Goal: Information Seeking & Learning: Learn about a topic

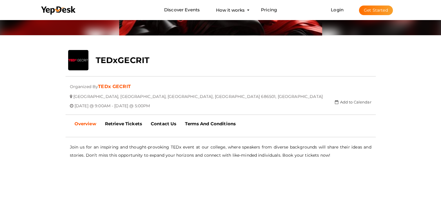
scroll to position [84, 0]
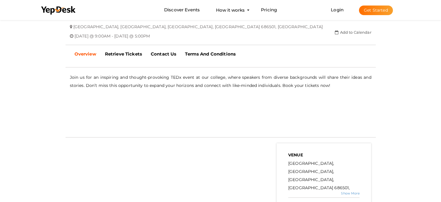
scroll to position [153, 0]
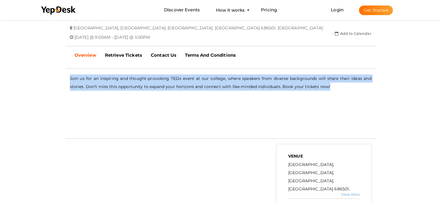
drag, startPoint x: 335, startPoint y: 87, endPoint x: 51, endPoint y: 75, distance: 284.4
click at [51, 75] on div "close Your present response to the invite is You can change your response below…" at bounding box center [220, 68] width 441 height 407
copy div "- No Description Available - Join us for an inspiring and thought-provoking TED…"
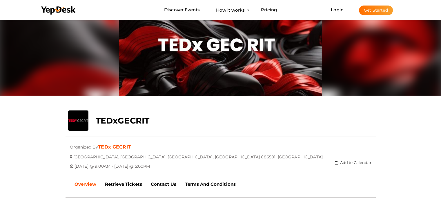
scroll to position [0, 0]
